Goal: Task Accomplishment & Management: Complete application form

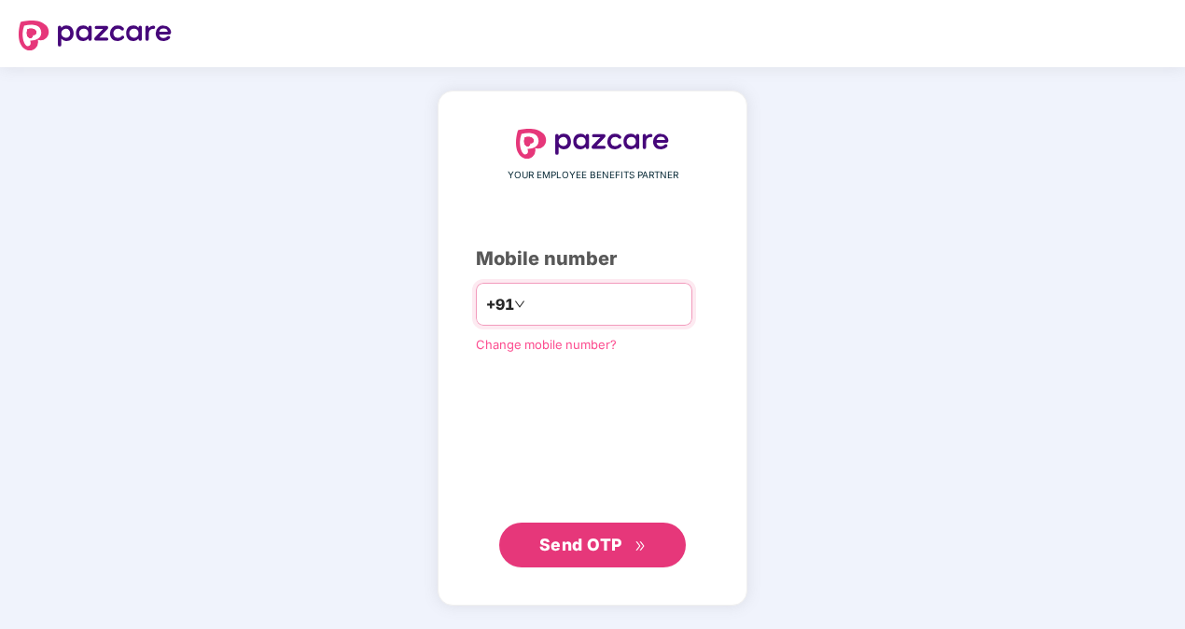
click at [570, 295] on input "number" at bounding box center [605, 304] width 153 height 30
type input "**********"
click at [565, 550] on span "Send OTP" at bounding box center [581, 545] width 83 height 20
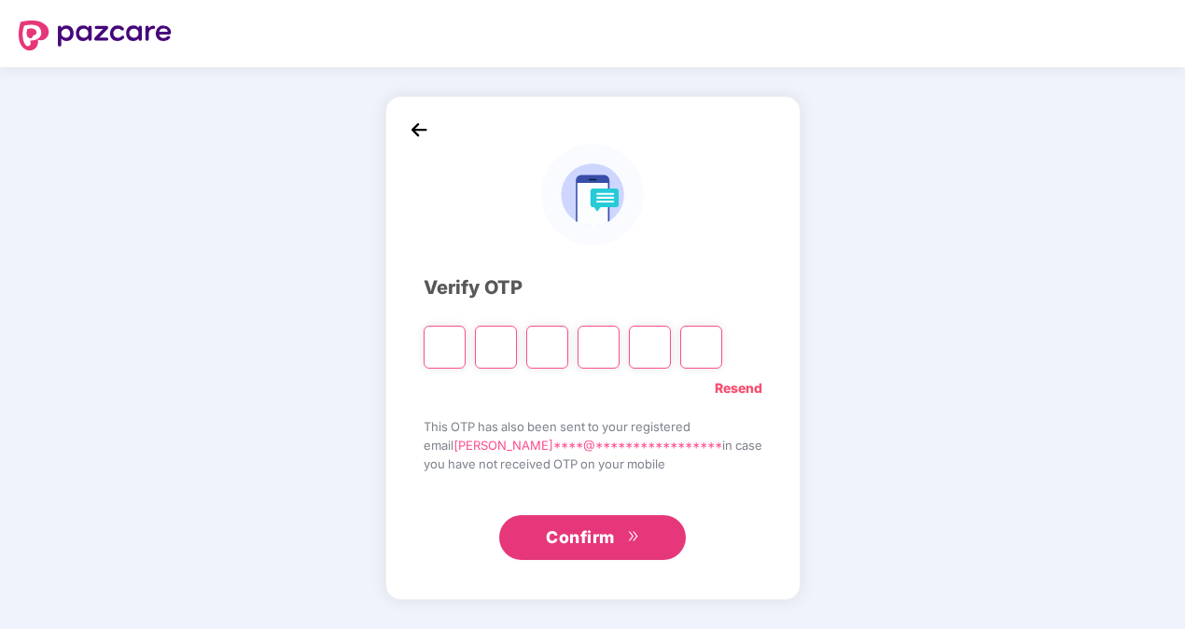
type input "*"
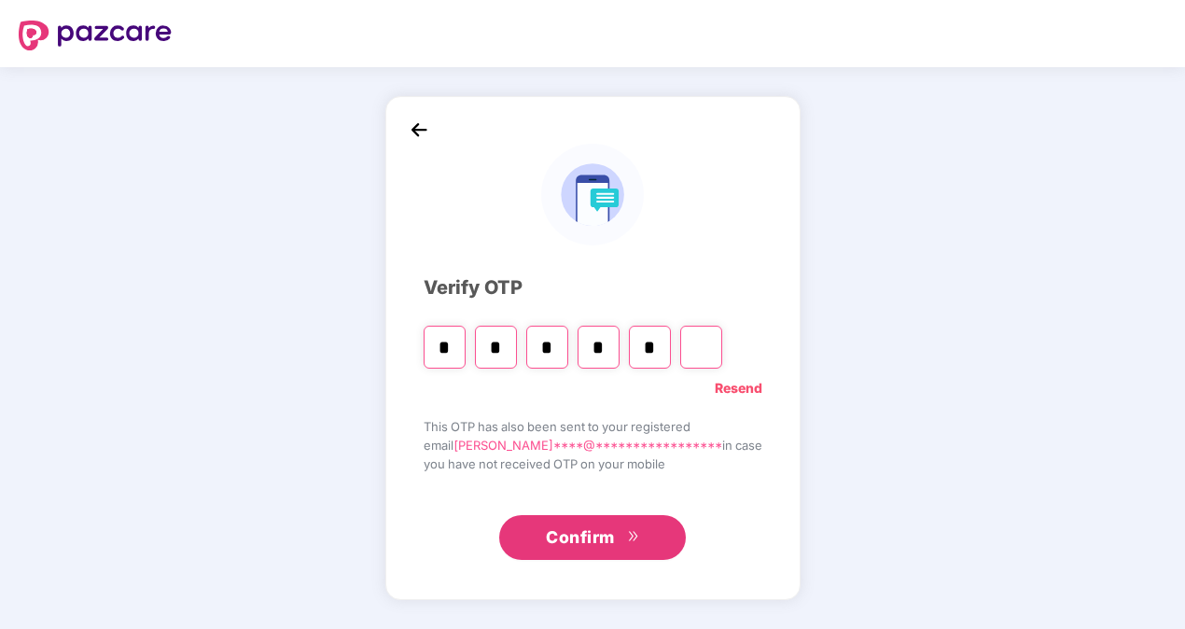
type input "*"
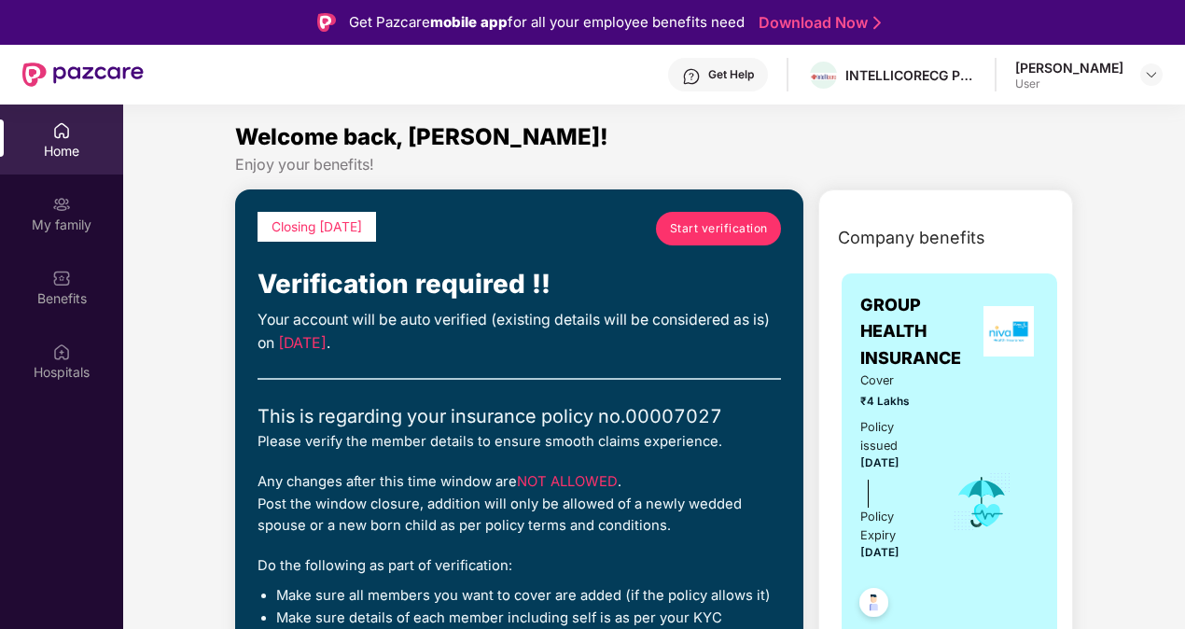
click at [702, 222] on span "Start verification" at bounding box center [719, 228] width 98 height 18
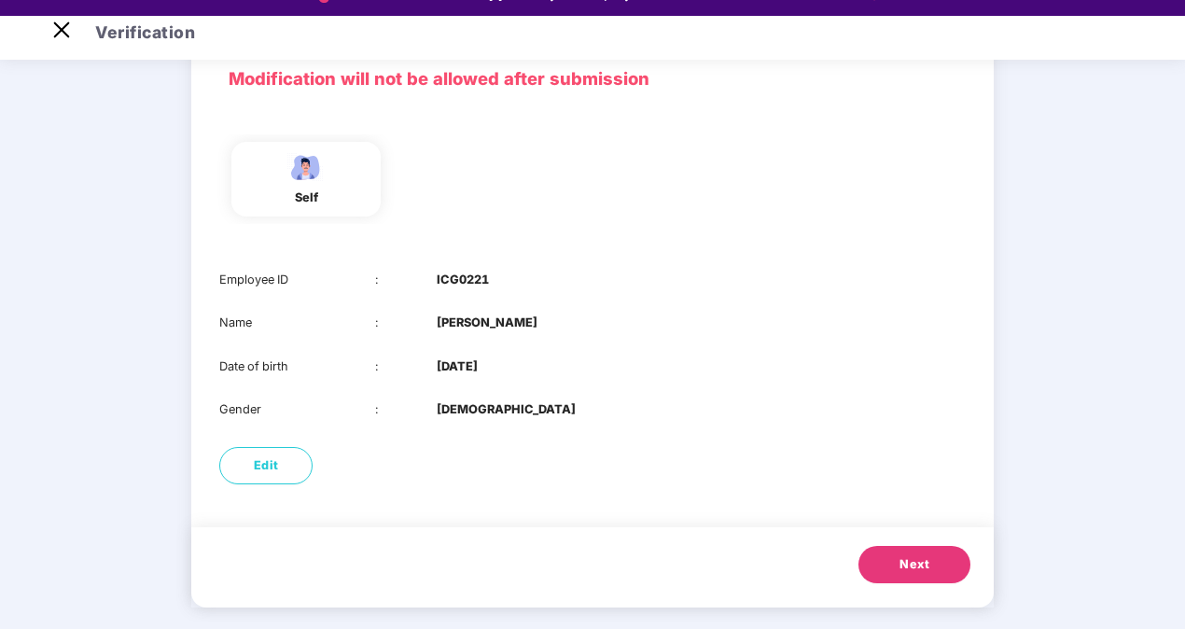
scroll to position [45, 0]
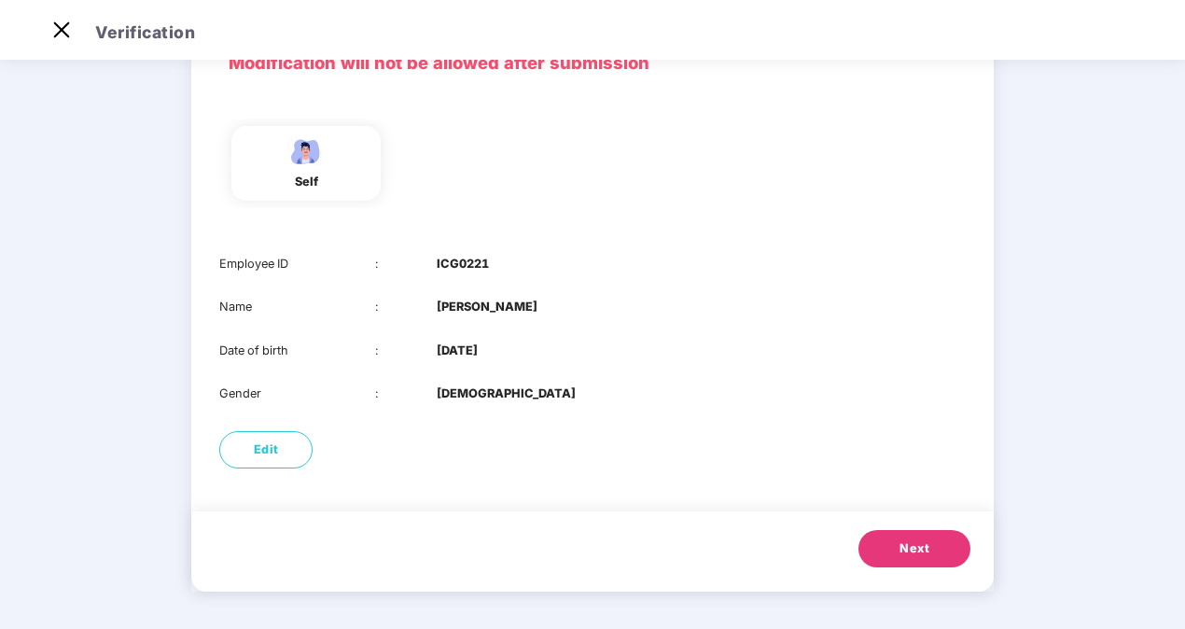
click at [885, 541] on button "Next" at bounding box center [915, 548] width 112 height 37
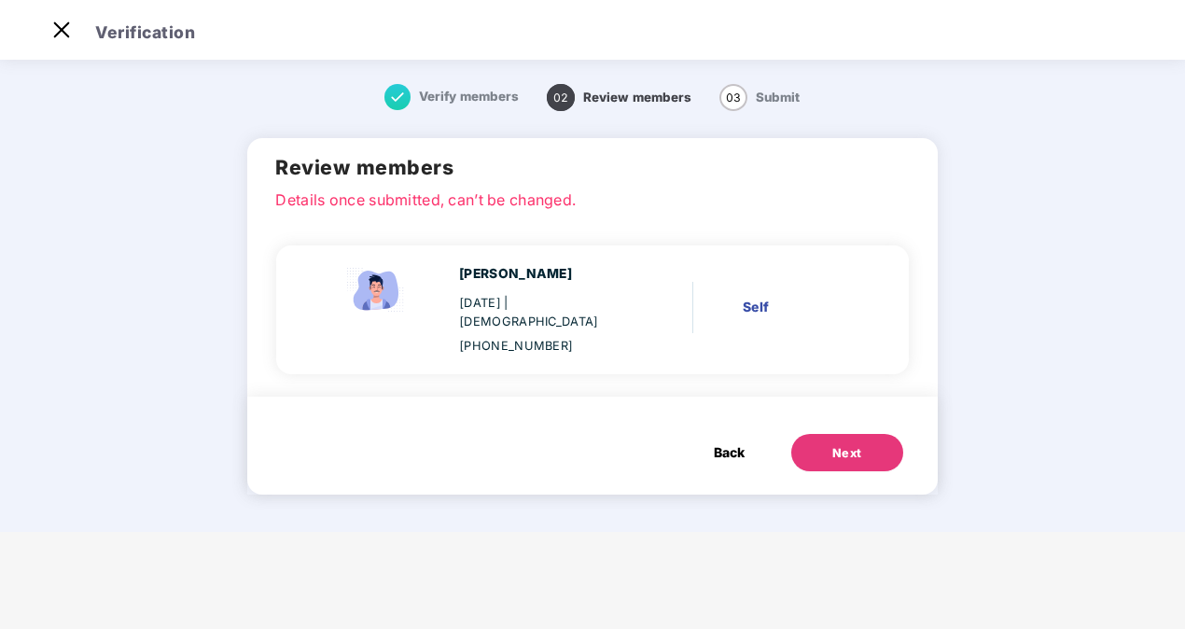
scroll to position [0, 0]
click at [840, 444] on div "Next" at bounding box center [848, 453] width 30 height 19
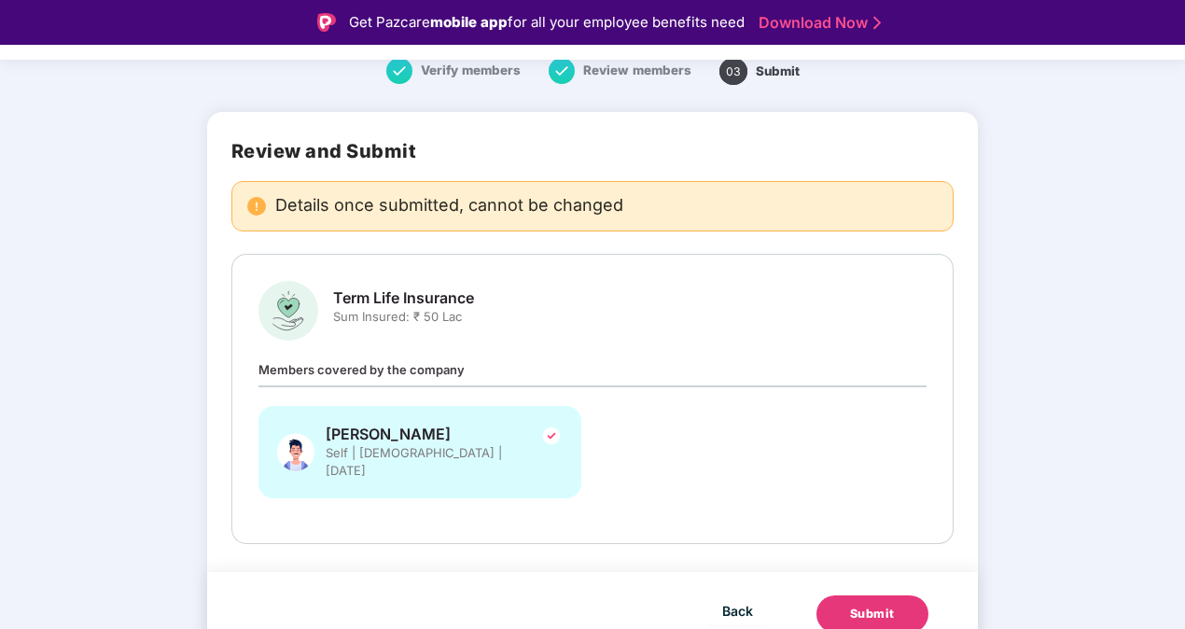
scroll to position [45, 0]
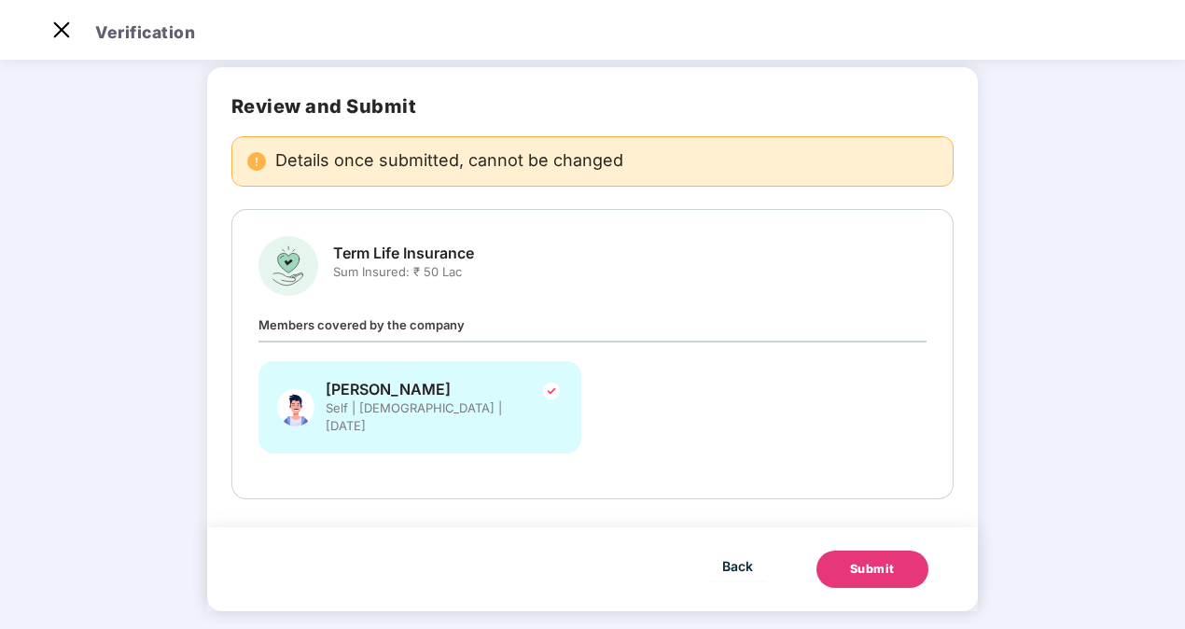
click at [850, 560] on div "Submit" at bounding box center [872, 569] width 45 height 19
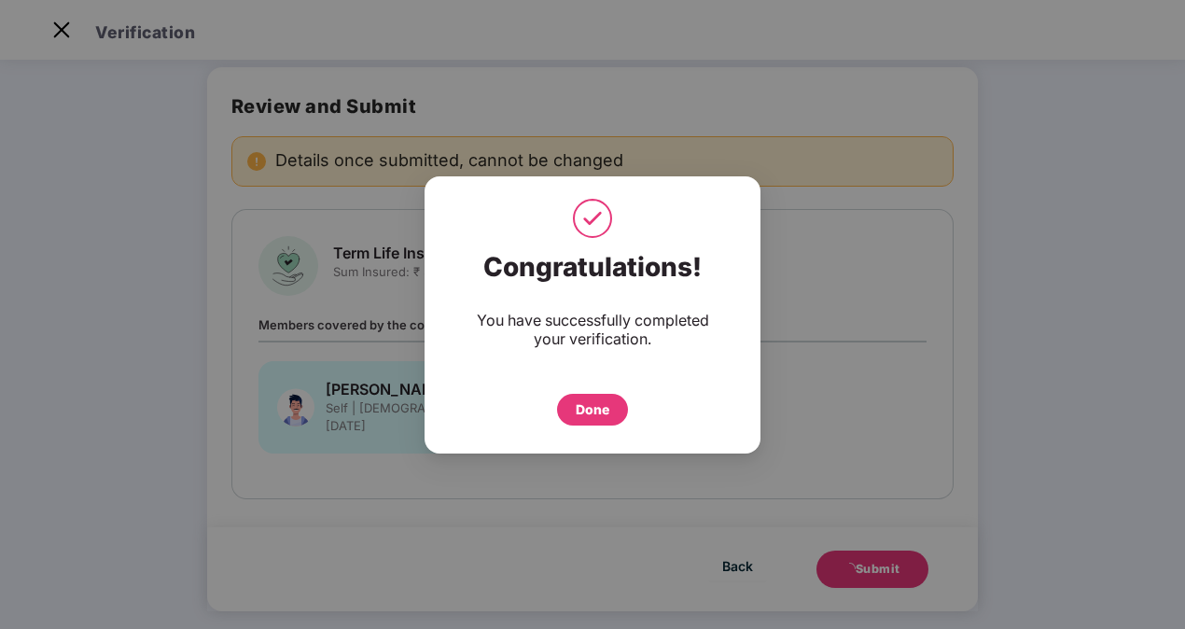
click at [607, 413] on div "Done" at bounding box center [593, 410] width 34 height 21
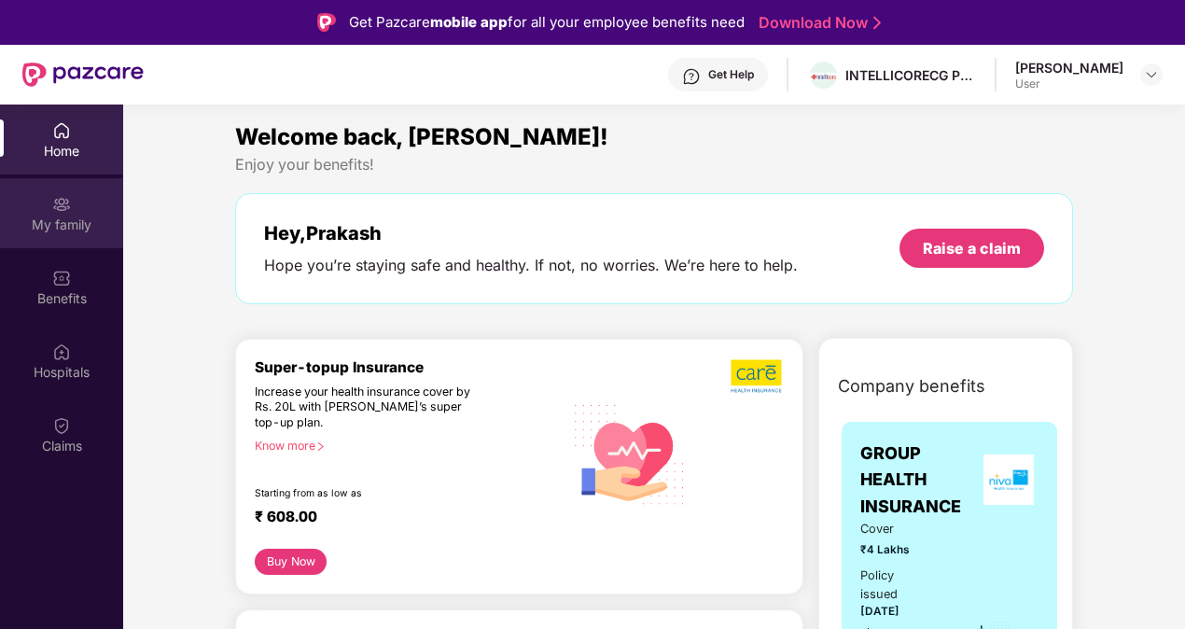
click at [70, 229] on div "My family" at bounding box center [61, 225] width 123 height 19
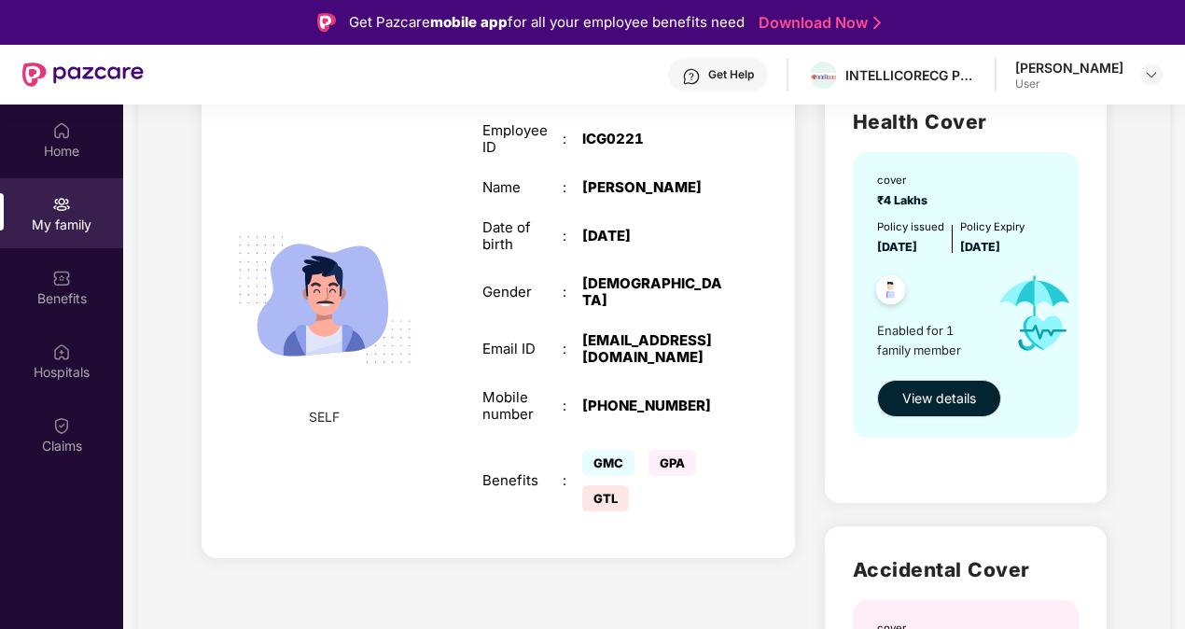
scroll to position [187, 0]
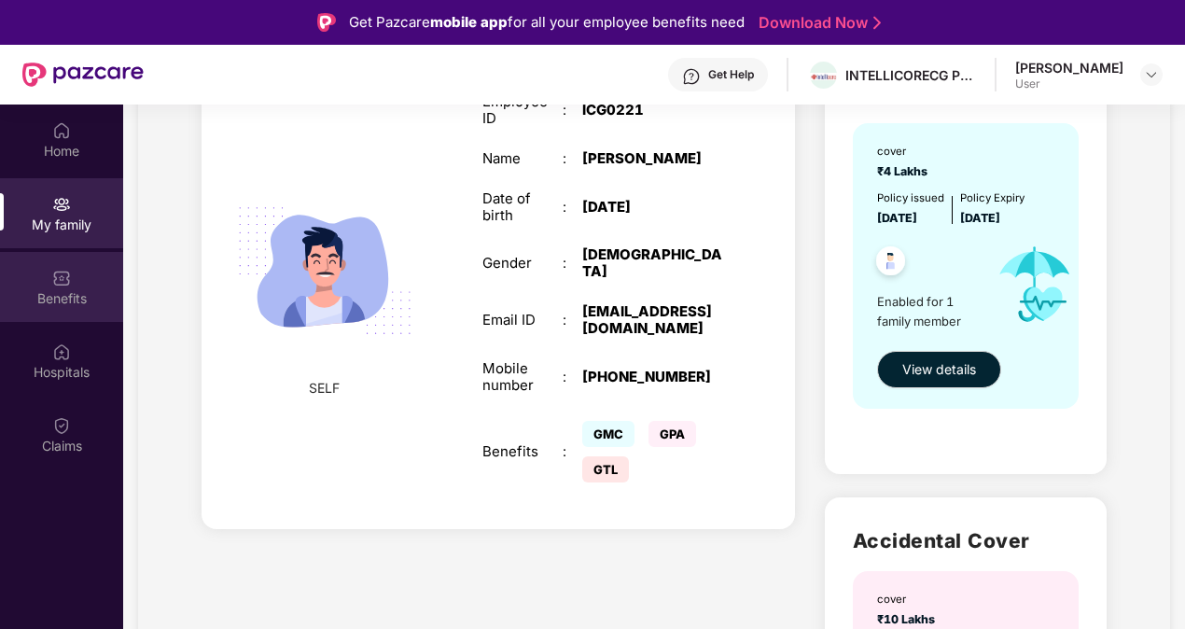
click at [49, 265] on div "Benefits" at bounding box center [61, 287] width 123 height 70
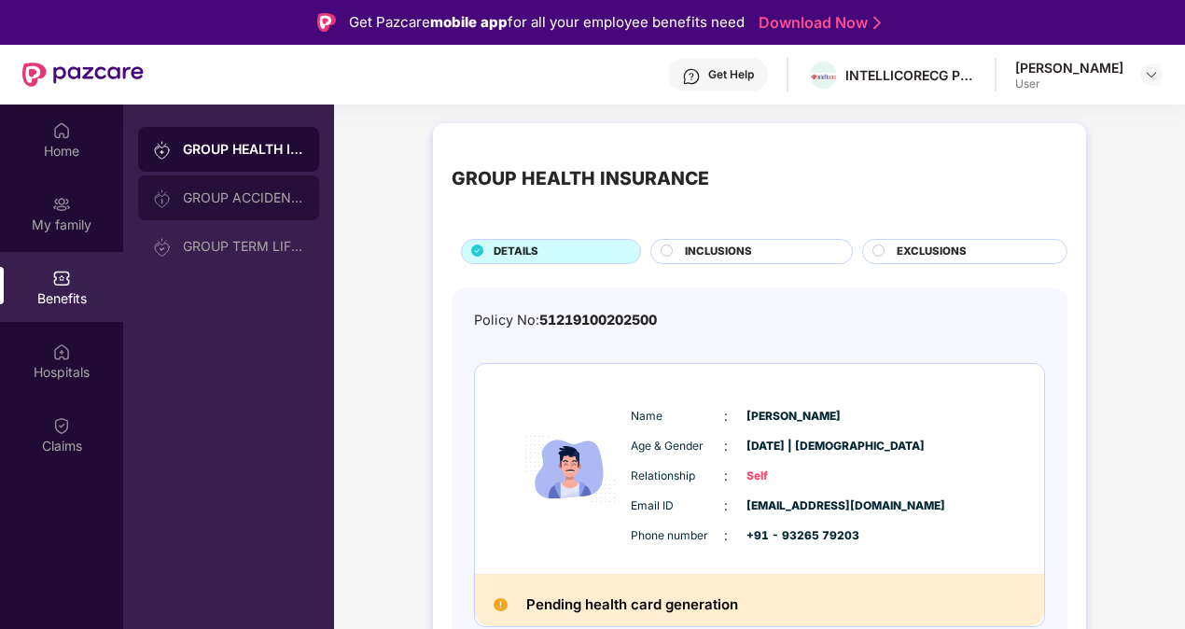
click at [225, 204] on div "GROUP ACCIDENTAL INSURANCE" at bounding box center [243, 197] width 121 height 15
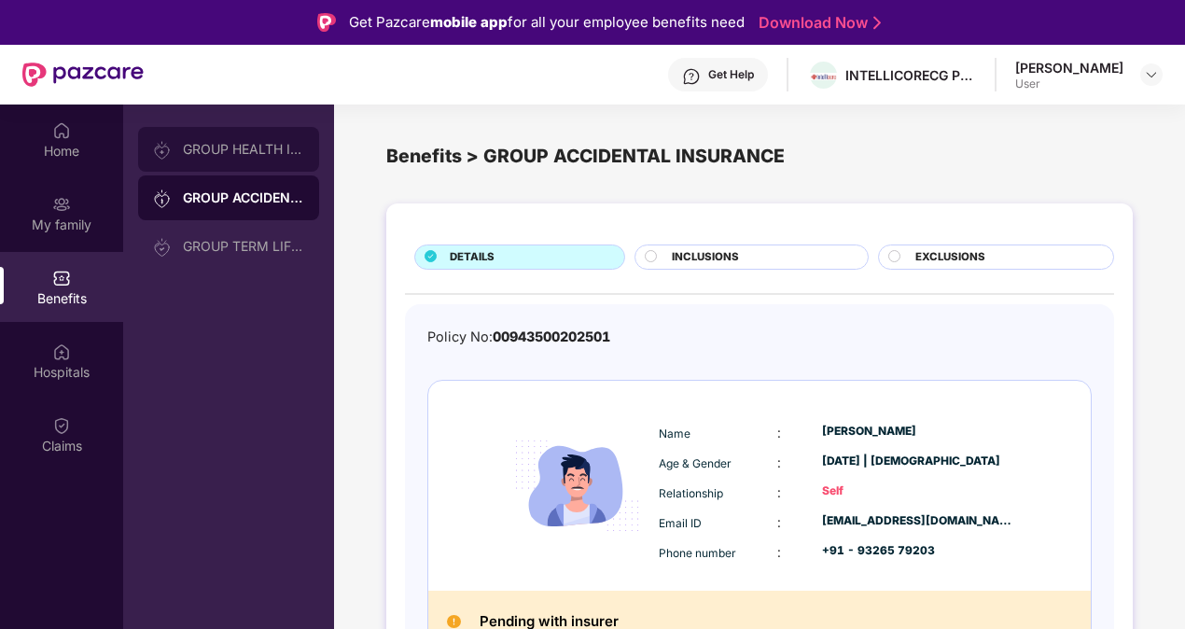
click at [265, 146] on div "GROUP HEALTH INSURANCE" at bounding box center [243, 149] width 121 height 15
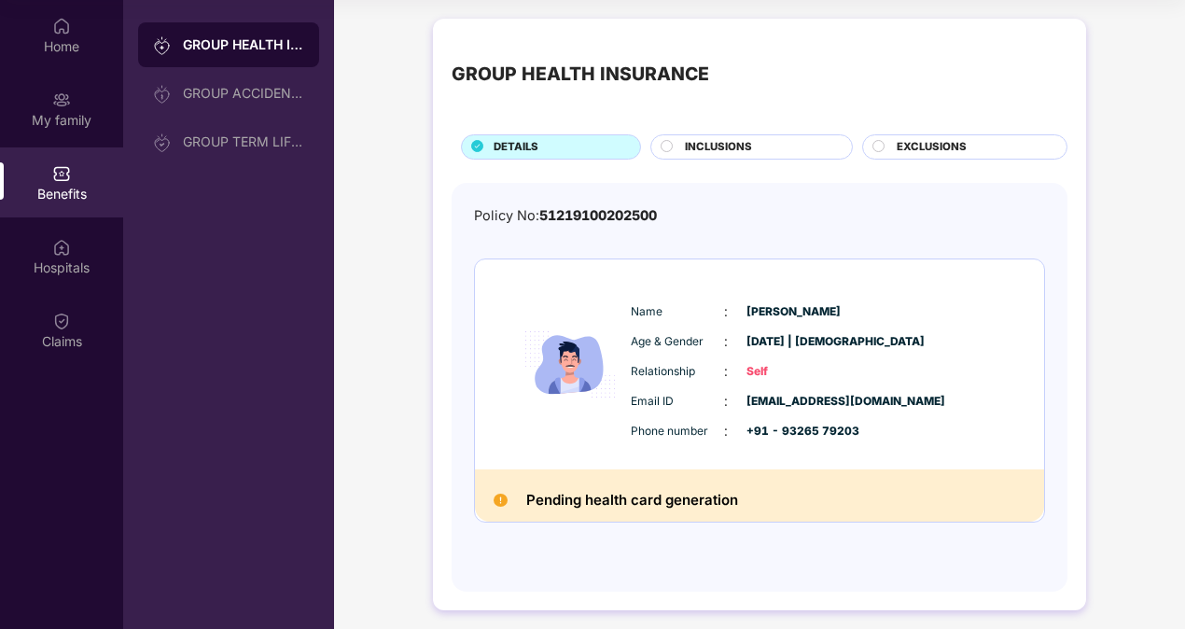
click at [698, 139] on span "INCLUSIONS" at bounding box center [718, 147] width 67 height 17
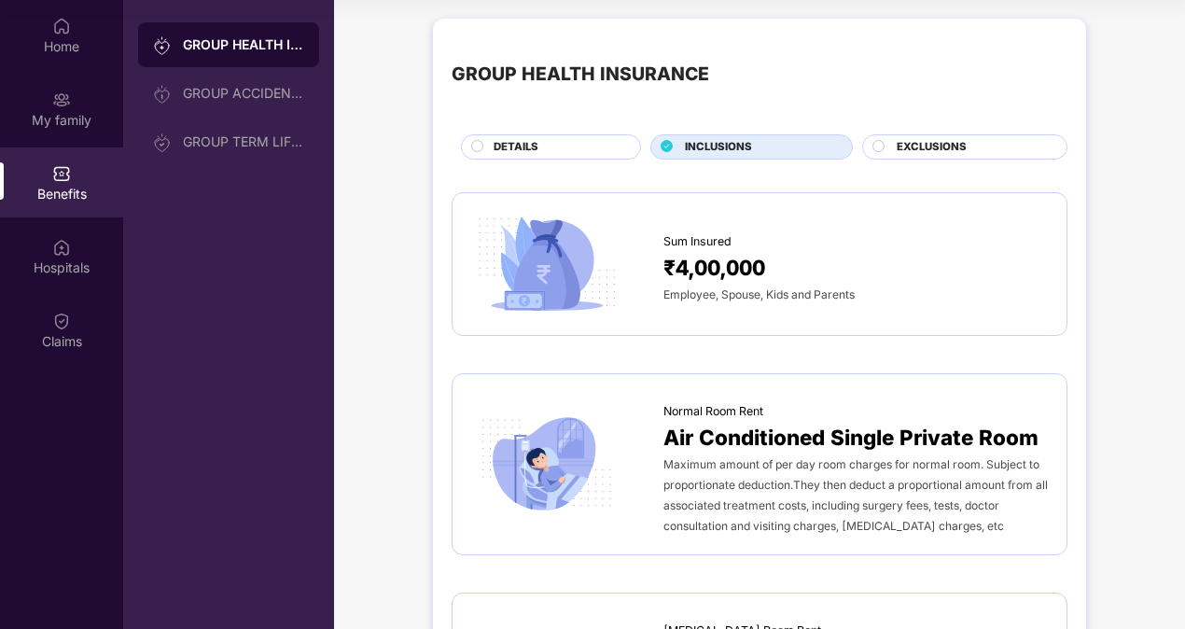
click at [929, 147] on span "EXCLUSIONS" at bounding box center [932, 147] width 70 height 17
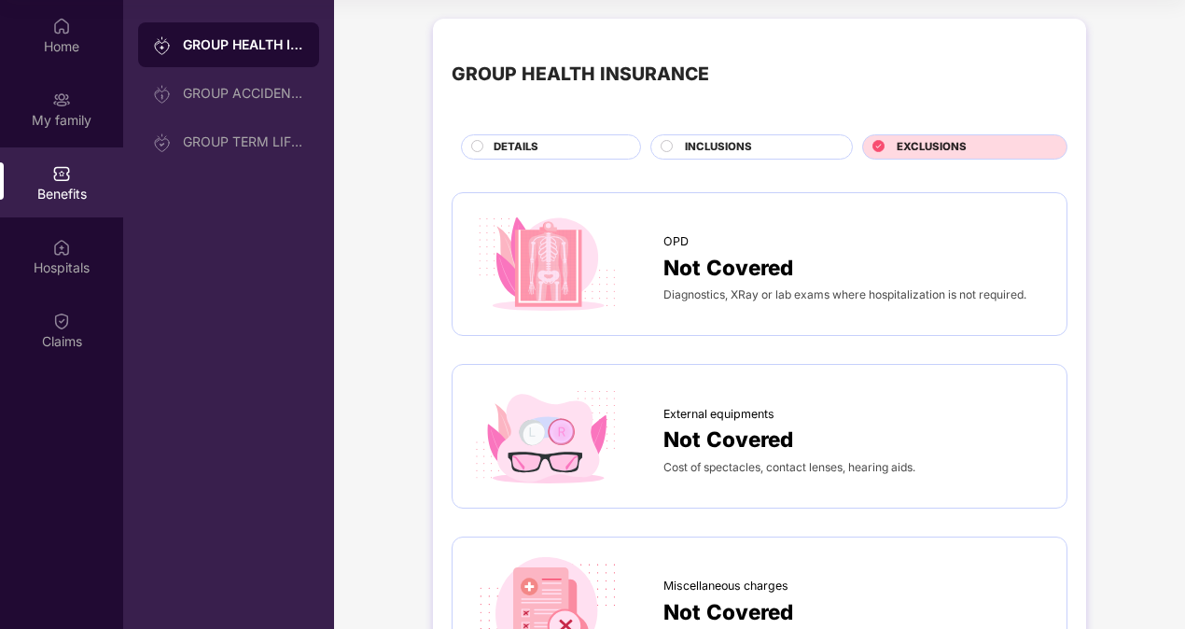
click at [553, 142] on div "DETAILS" at bounding box center [557, 149] width 147 height 20
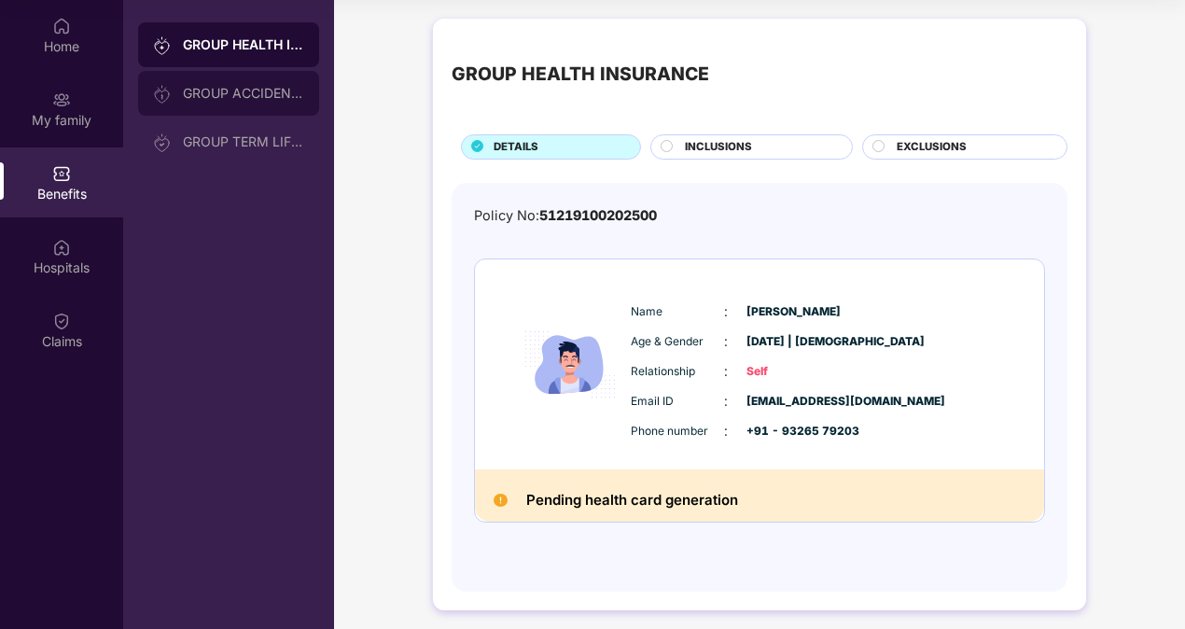
click at [256, 91] on div "GROUP ACCIDENTAL INSURANCE" at bounding box center [243, 93] width 121 height 15
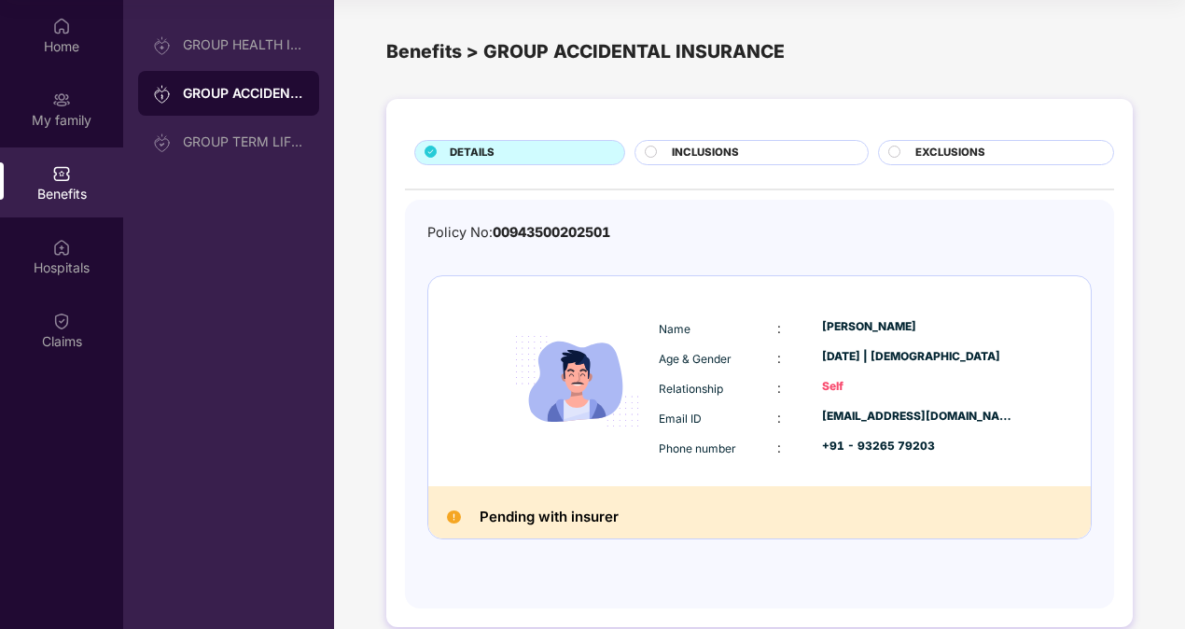
click at [786, 150] on div "INCLUSIONS" at bounding box center [760, 155] width 195 height 20
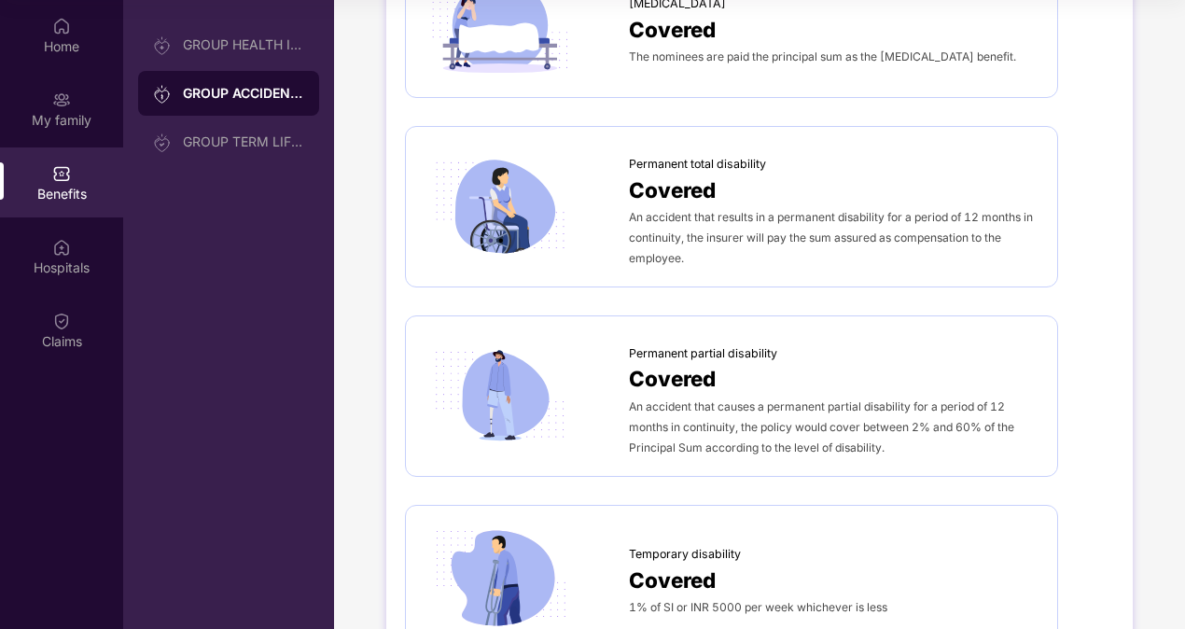
scroll to position [119, 0]
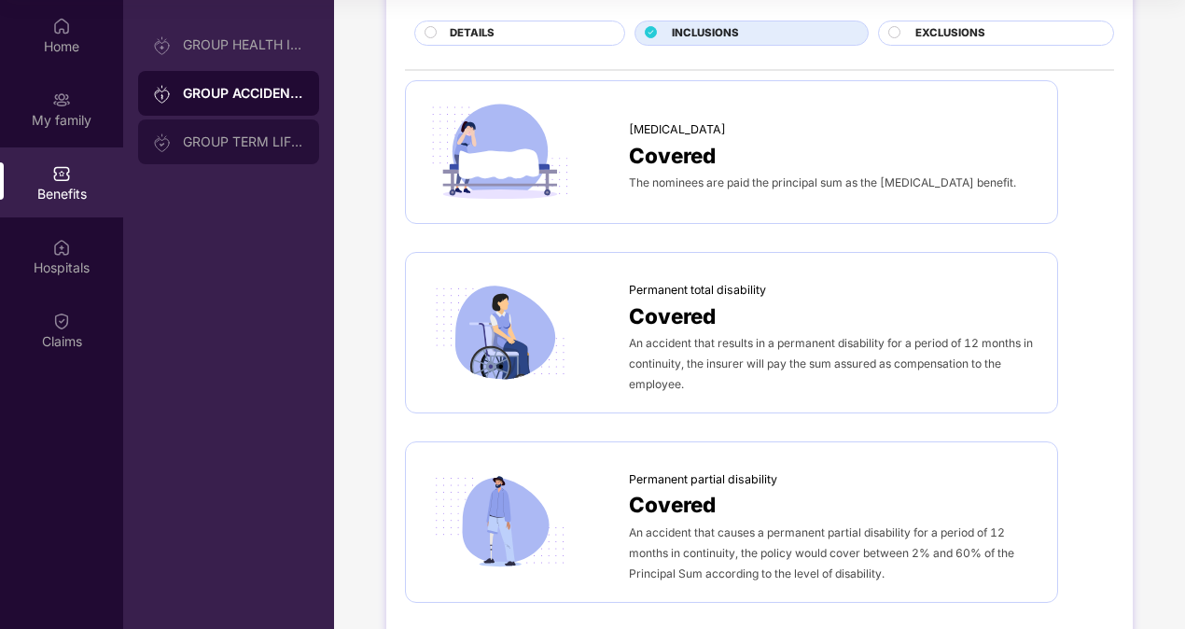
click at [190, 149] on div "GROUP TERM LIFE INSURANCE25" at bounding box center [228, 141] width 181 height 45
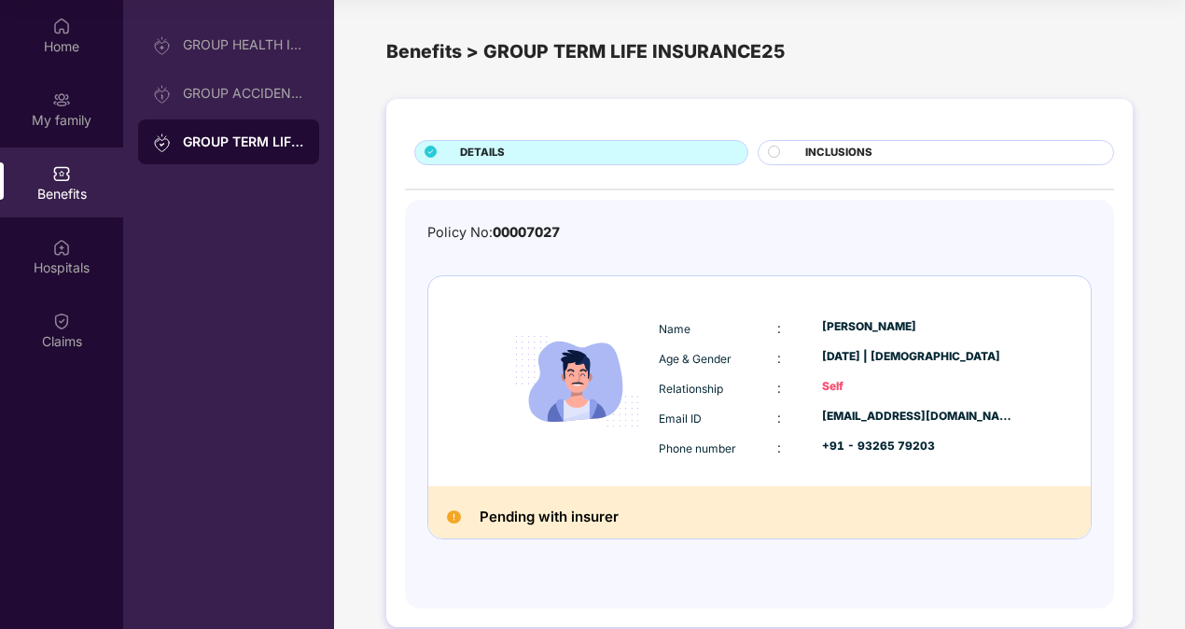
click at [881, 157] on div "INCLUSIONS" at bounding box center [950, 155] width 308 height 20
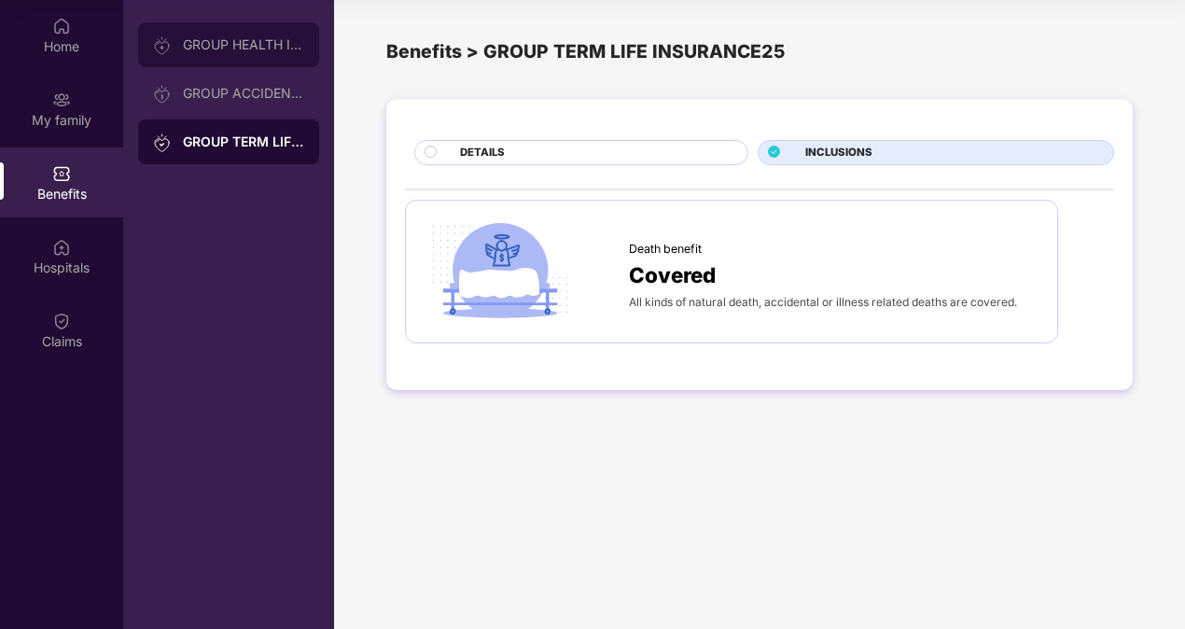
click at [230, 35] on div "GROUP HEALTH INSURANCE" at bounding box center [228, 44] width 181 height 45
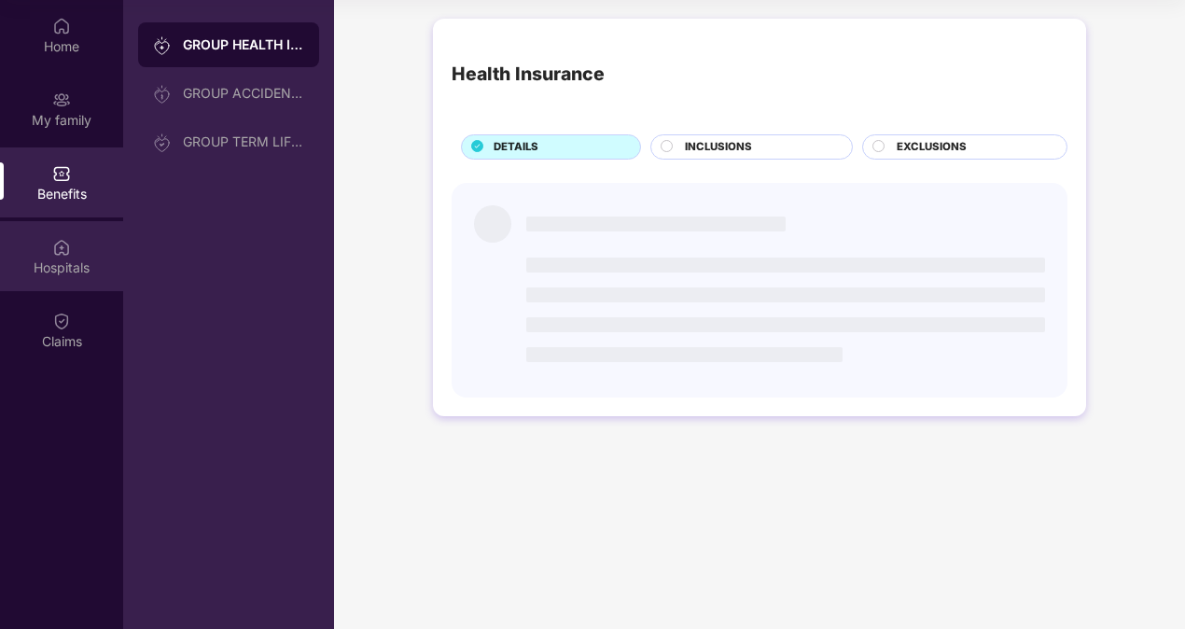
click at [101, 231] on div "Hospitals" at bounding box center [61, 256] width 123 height 70
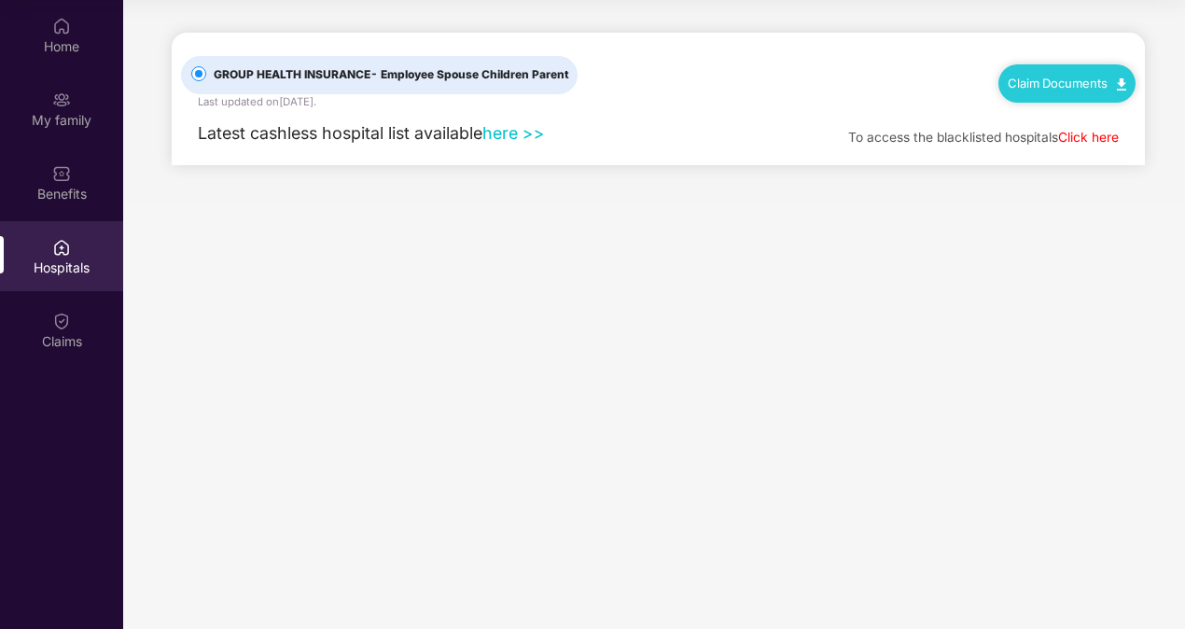
click at [513, 134] on link "here >>" at bounding box center [514, 133] width 63 height 20
click at [97, 336] on div "Claims" at bounding box center [61, 341] width 123 height 19
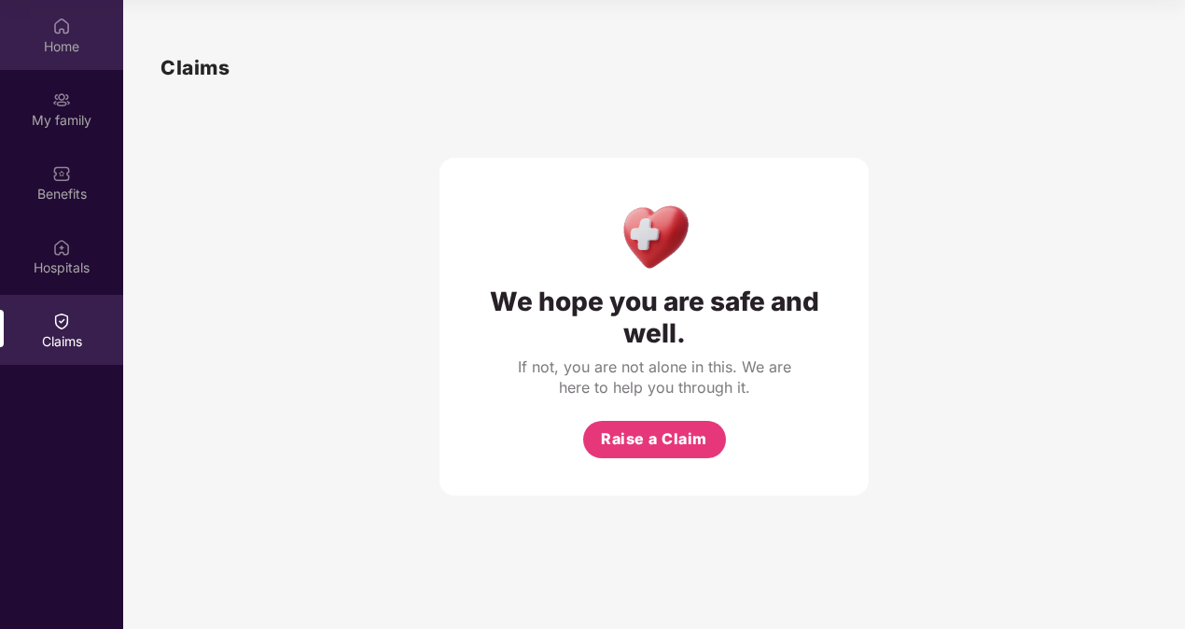
click at [39, 40] on div "Home" at bounding box center [61, 46] width 123 height 19
